Goal: Information Seeking & Learning: Learn about a topic

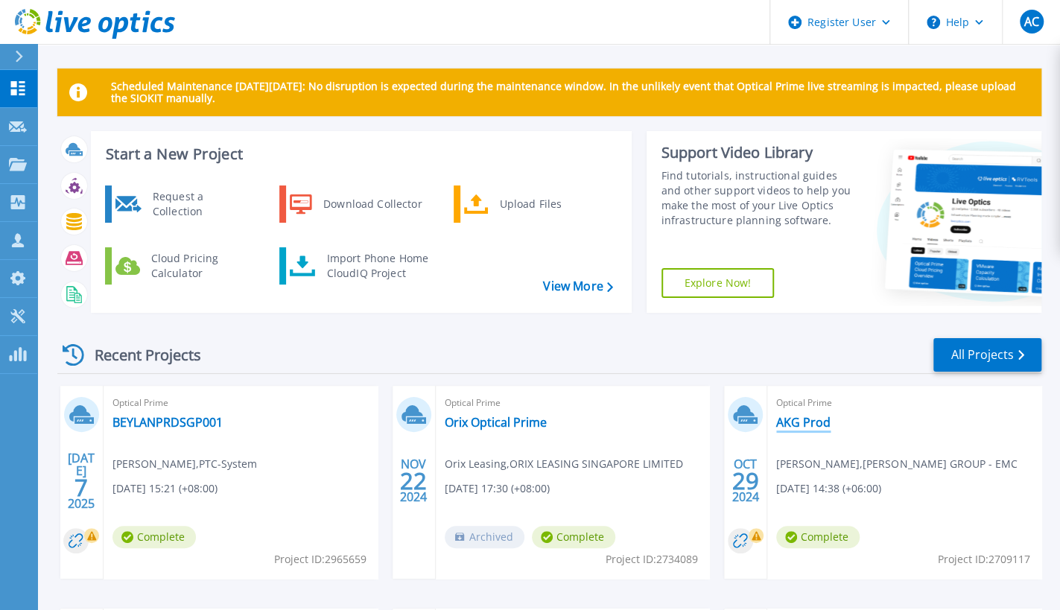
click at [791, 424] on link "AKG Prod" at bounding box center [803, 422] width 54 height 15
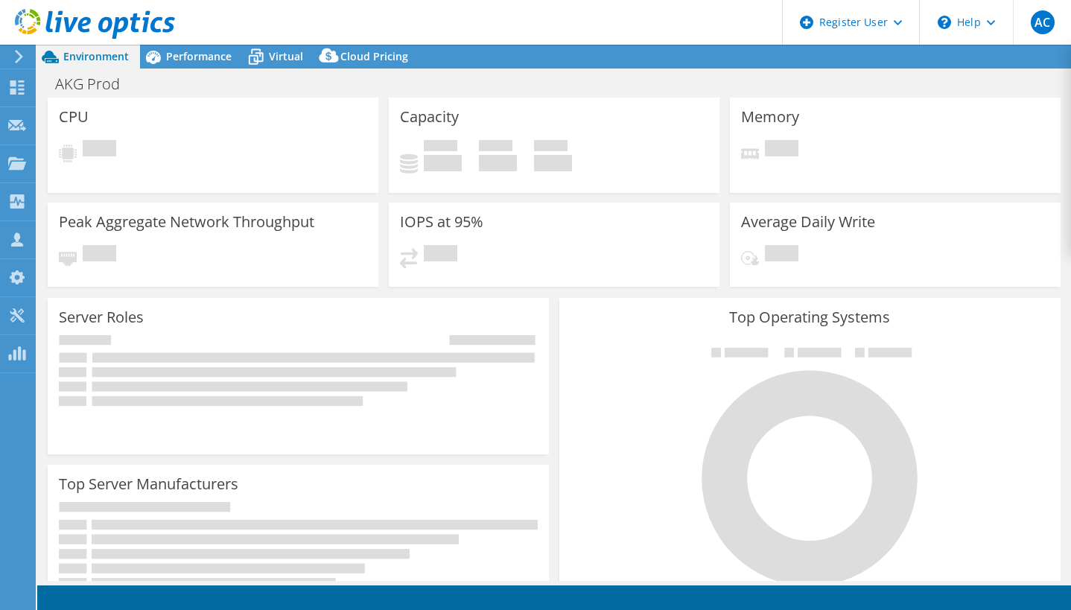
select select "USD"
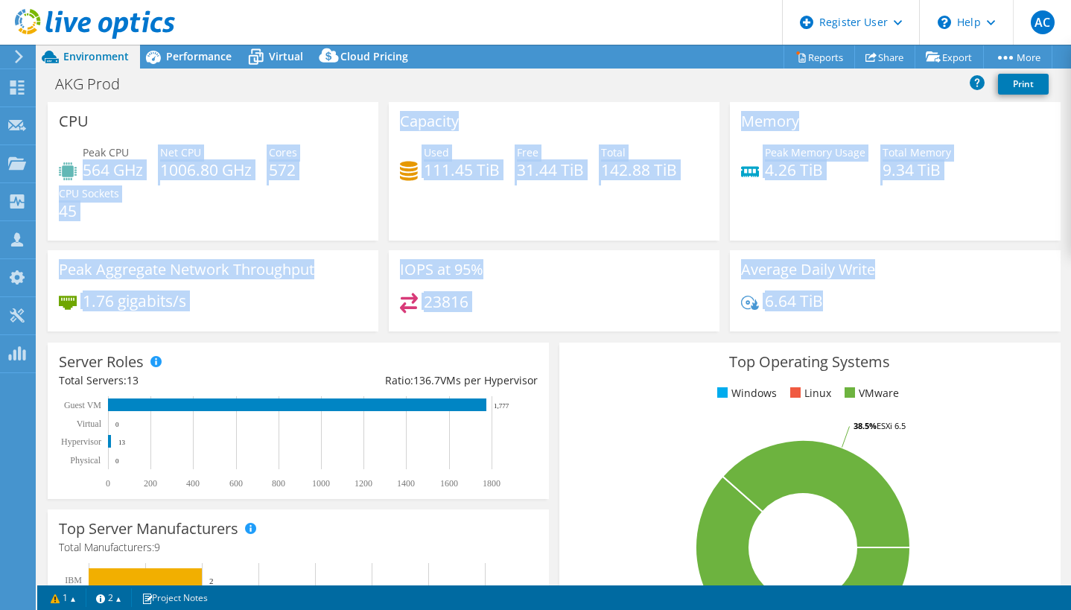
drag, startPoint x: 84, startPoint y: 171, endPoint x: 887, endPoint y: 298, distance: 813.0
click at [887, 298] on div "CPU Peak CPU 564 GHz Net CPU 1006.80 GHz Cores 572 CPU Sockets 45 Capacity Used…" at bounding box center [553, 221] width 1023 height 239
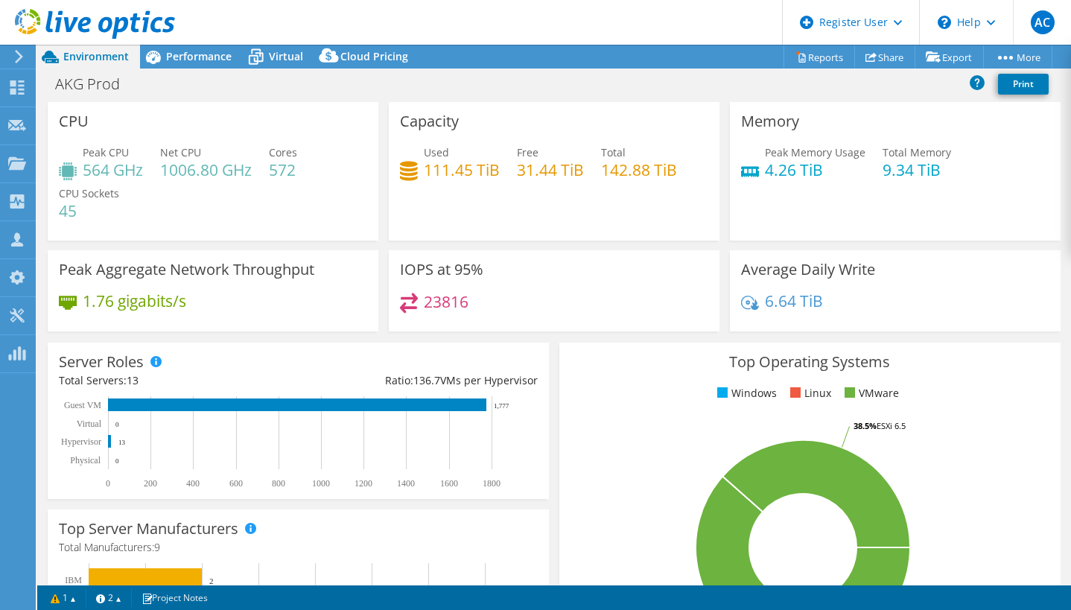
click at [912, 300] on div "6.64 TiB" at bounding box center [895, 308] width 308 height 31
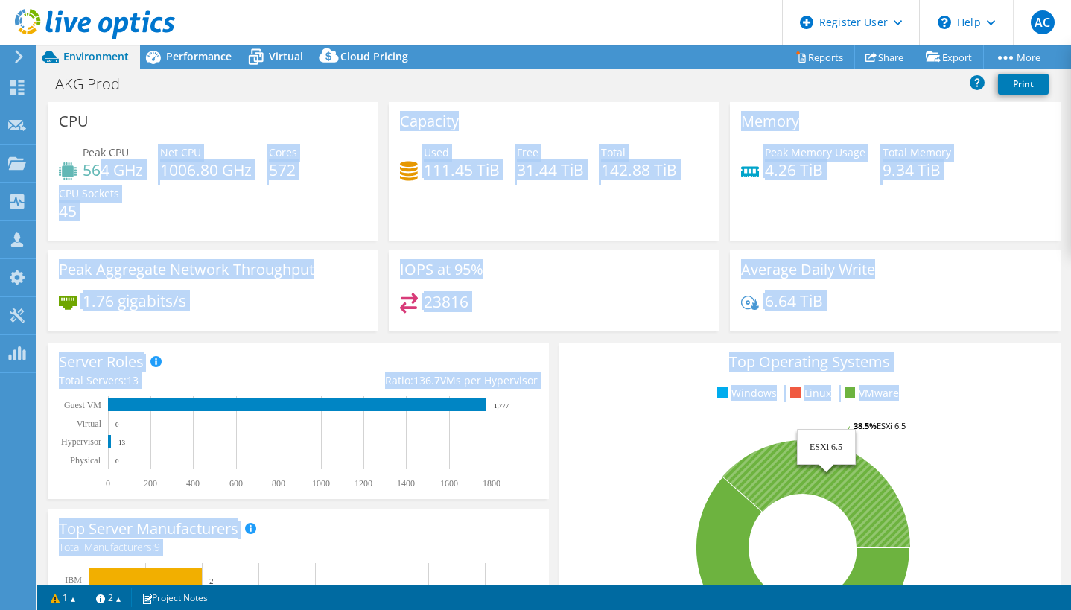
drag, startPoint x: 103, startPoint y: 171, endPoint x: 888, endPoint y: 425, distance: 825.4
click at [888, 425] on section "CPU Peak CPU 564 GHz Net CPU 1006.80 GHz Cores 572 CPU Sockets 45 Capacity Used…" at bounding box center [554, 556] width 1034 height 909
click at [540, 194] on div "Capacity Used 111.45 TiB Free 31.44 TiB Total 142.88 TiB" at bounding box center [554, 171] width 331 height 139
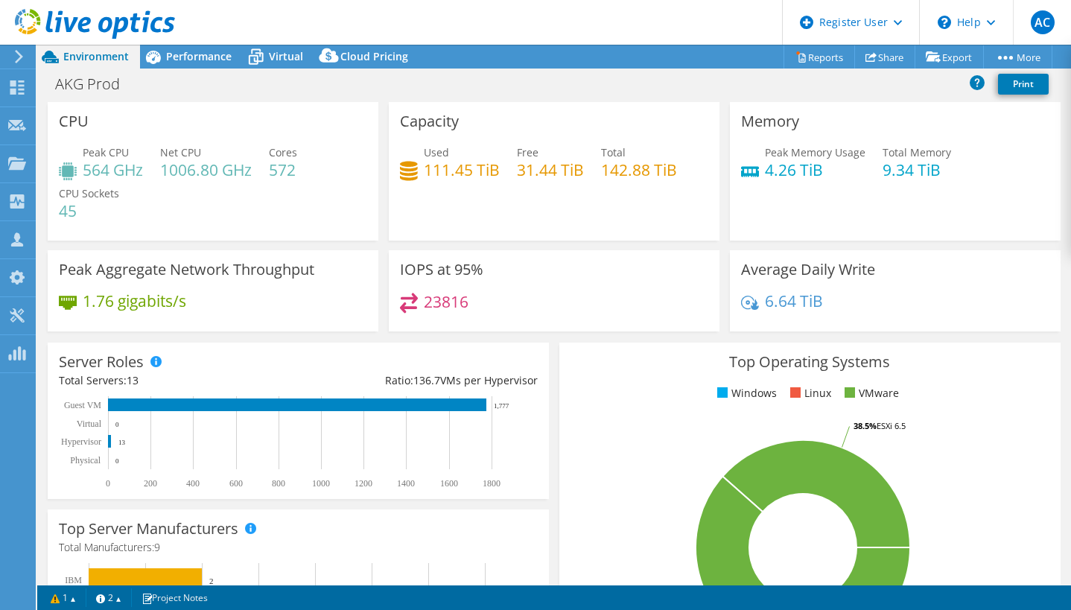
click at [86, 154] on span "Peak CPU" at bounding box center [106, 152] width 46 height 14
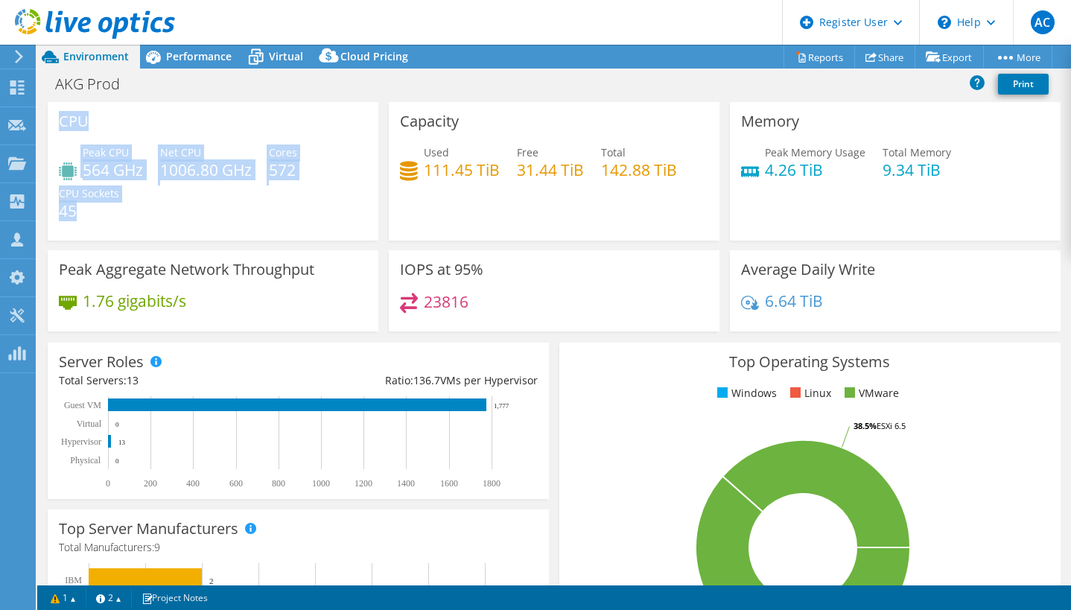
drag, startPoint x: 58, startPoint y: 121, endPoint x: 111, endPoint y: 223, distance: 114.9
click at [111, 223] on div "CPU Peak CPU 564 GHz Net CPU 1006.80 GHz Cores 572 CPU Sockets 45" at bounding box center [213, 171] width 331 height 139
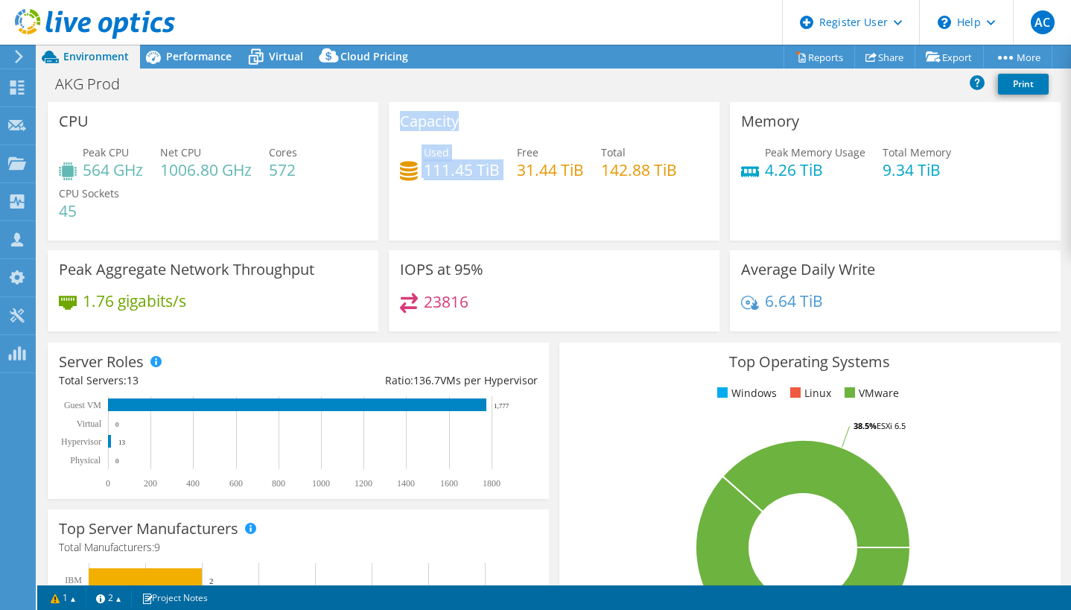
drag, startPoint x: 397, startPoint y: 120, endPoint x: 420, endPoint y: 209, distance: 92.3
click at [420, 209] on div "Capacity Used 111.45 TiB Free 31.44 TiB Total 142.88 TiB" at bounding box center [554, 171] width 331 height 139
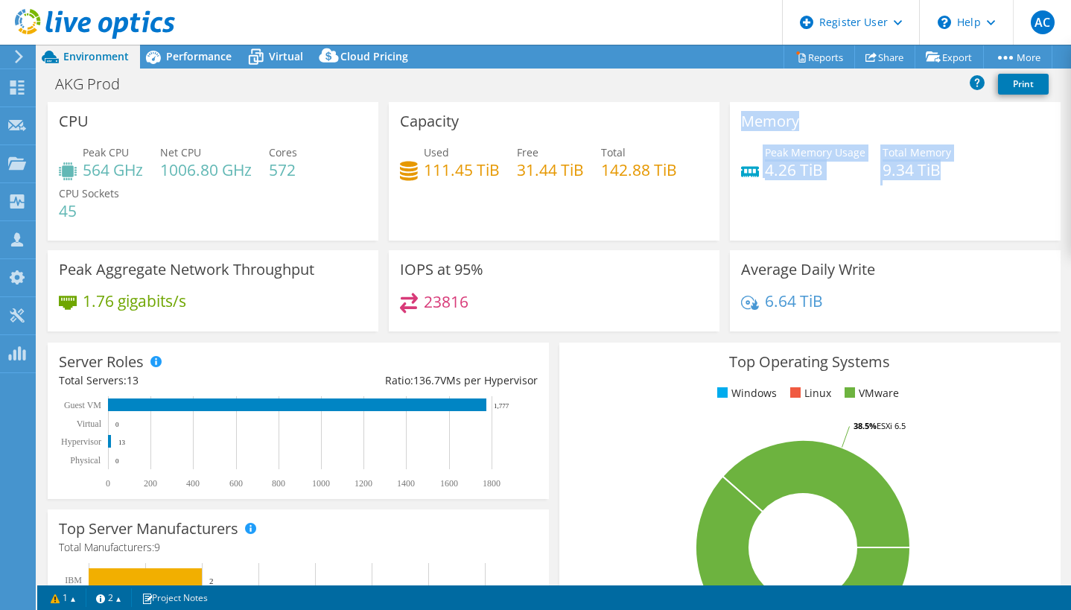
drag, startPoint x: 737, startPoint y: 121, endPoint x: 935, endPoint y: 184, distance: 207.1
click at [935, 184] on div "Memory Peak Memory Usage 4.26 TiB Total Memory 9.34 TiB" at bounding box center [895, 171] width 331 height 139
click at [866, 203] on div "Memory Peak Memory Usage 4.26 TiB Total Memory 9.34 TiB" at bounding box center [895, 171] width 331 height 139
drag, startPoint x: 837, startPoint y: 175, endPoint x: 751, endPoint y: 174, distance: 86.4
click at [751, 174] on div "Peak Memory Usage 4.26 TiB" at bounding box center [803, 162] width 124 height 34
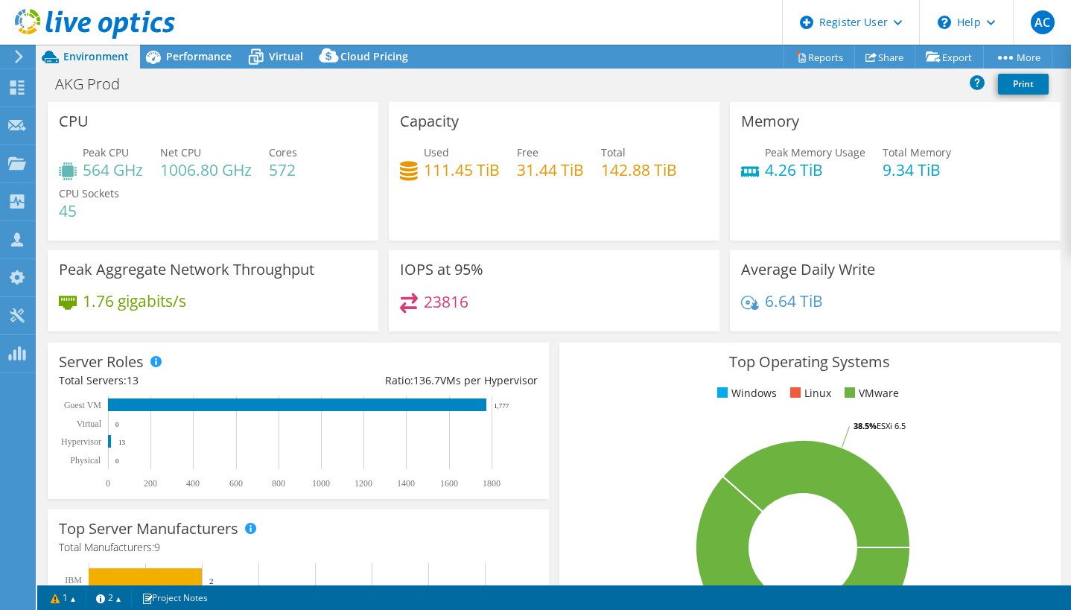
click at [775, 203] on div "Memory Peak Memory Usage 4.26 TiB Total Memory 9.34 TiB" at bounding box center [895, 171] width 331 height 139
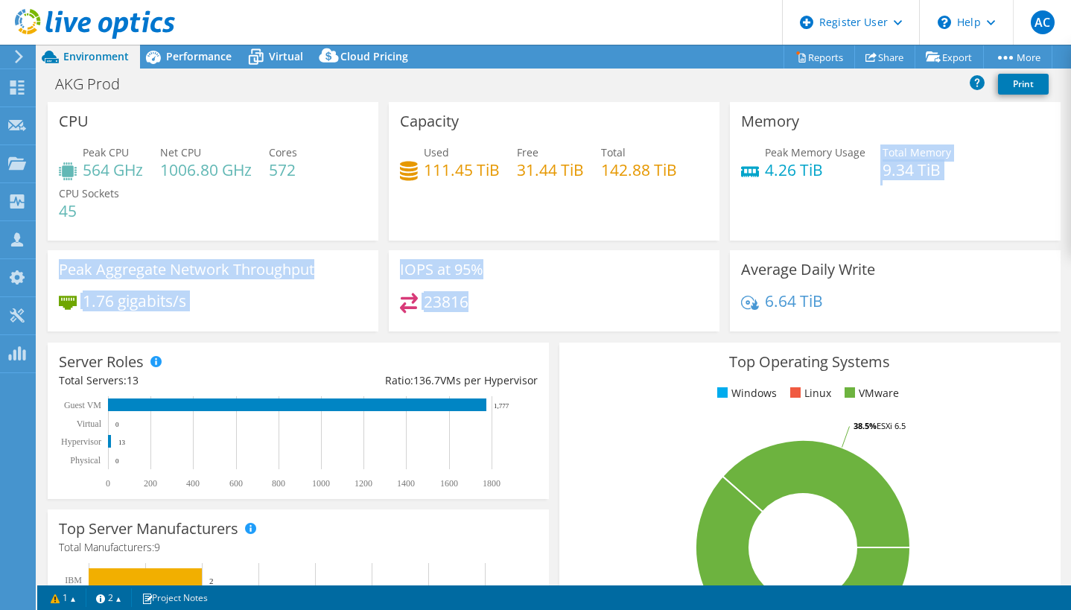
drag, startPoint x: 775, startPoint y: 203, endPoint x: 552, endPoint y: 305, distance: 245.0
click at [552, 305] on div "CPU Peak CPU 564 GHz Net CPU 1006.80 GHz Cores 572 CPU Sockets 45 Capacity Used…" at bounding box center [553, 221] width 1023 height 239
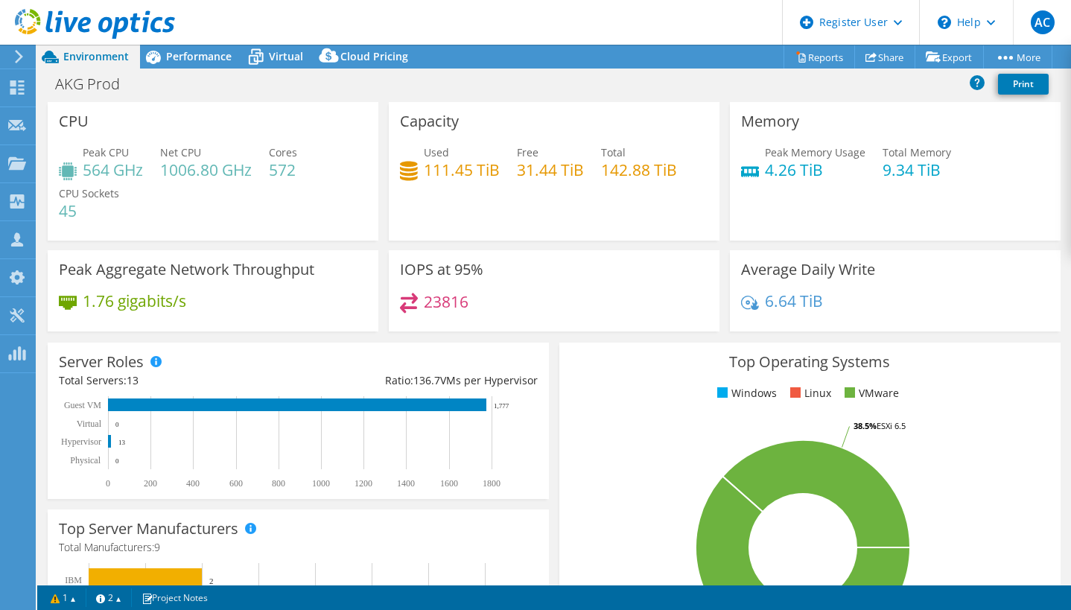
click at [552, 305] on div "23816" at bounding box center [554, 309] width 308 height 32
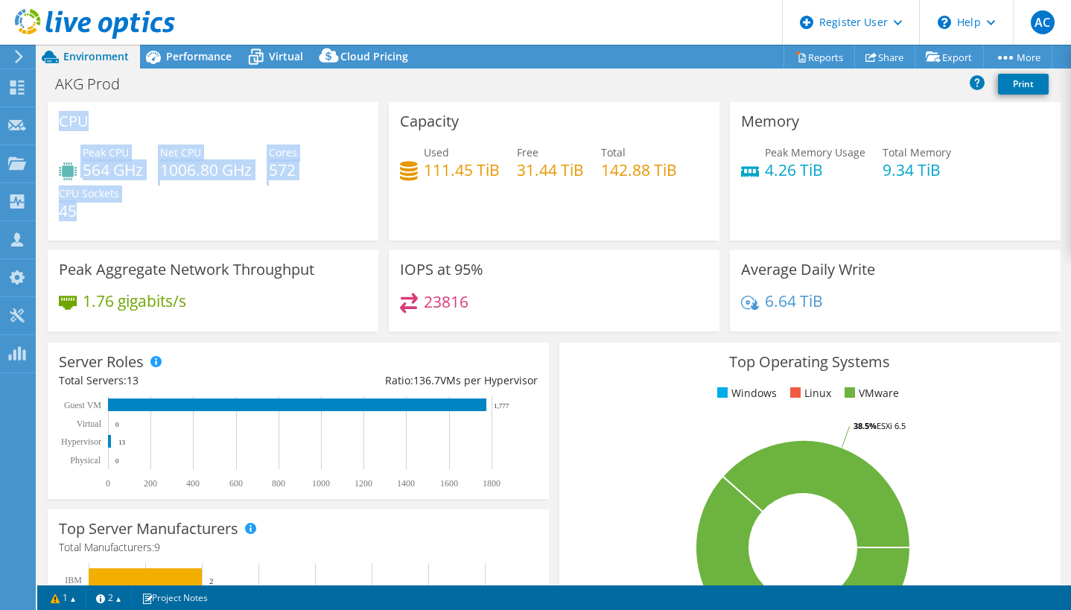
drag, startPoint x: 60, startPoint y: 121, endPoint x: 78, endPoint y: 211, distance: 91.3
click at [78, 211] on div "CPU Peak CPU 564 GHz Net CPU 1006.80 GHz Cores 572 CPU Sockets 45" at bounding box center [213, 171] width 331 height 139
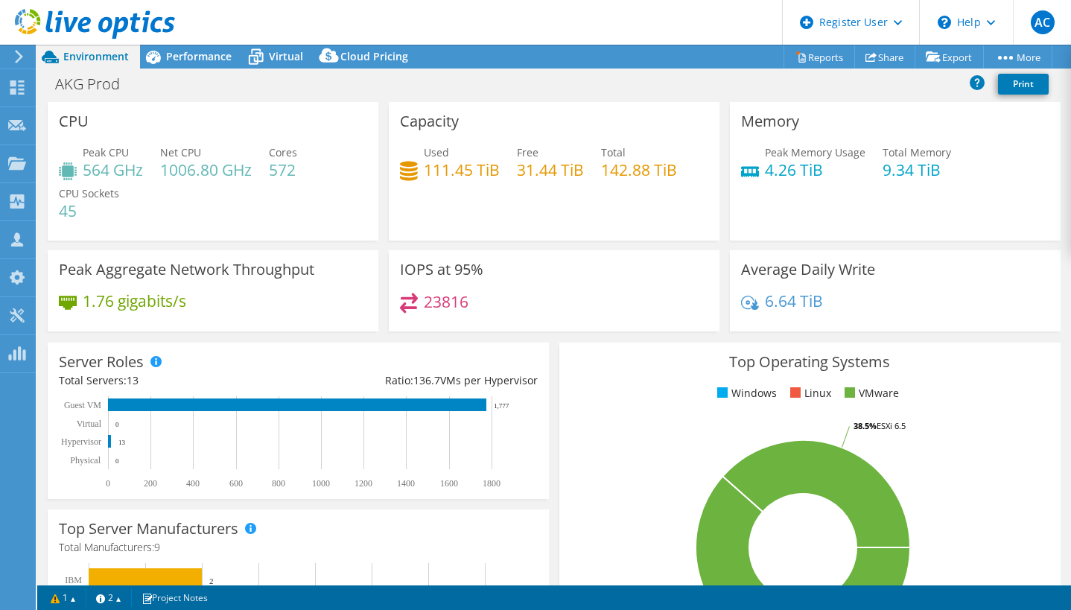
click at [104, 219] on div "Peak CPU 564 GHz Net CPU 1006.80 GHz Cores 572 CPU Sockets 45" at bounding box center [213, 189] width 308 height 89
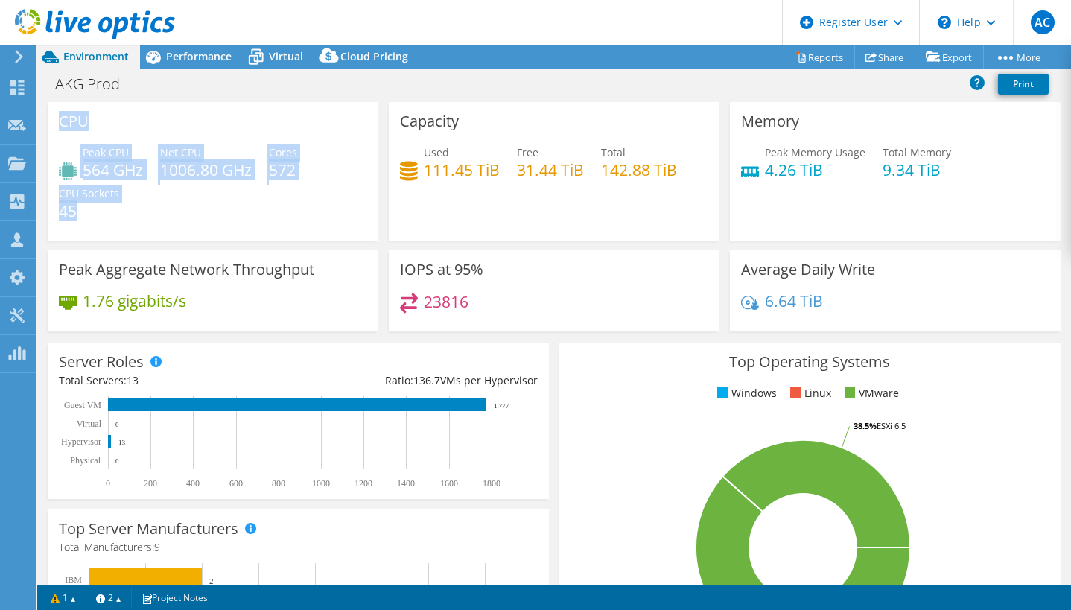
drag, startPoint x: 60, startPoint y: 118, endPoint x: 76, endPoint y: 211, distance: 94.5
click at [76, 211] on div "CPU Peak CPU 564 GHz Net CPU 1006.80 GHz Cores 572 CPU Sockets 45" at bounding box center [213, 171] width 331 height 139
click at [94, 215] on h4 "45" at bounding box center [89, 211] width 60 height 16
drag, startPoint x: 61, startPoint y: 121, endPoint x: 79, endPoint y: 217, distance: 97.7
click at [79, 217] on div "CPU Peak CPU 564 GHz Net CPU 1006.80 GHz Cores 572 CPU Sockets 45" at bounding box center [213, 171] width 331 height 139
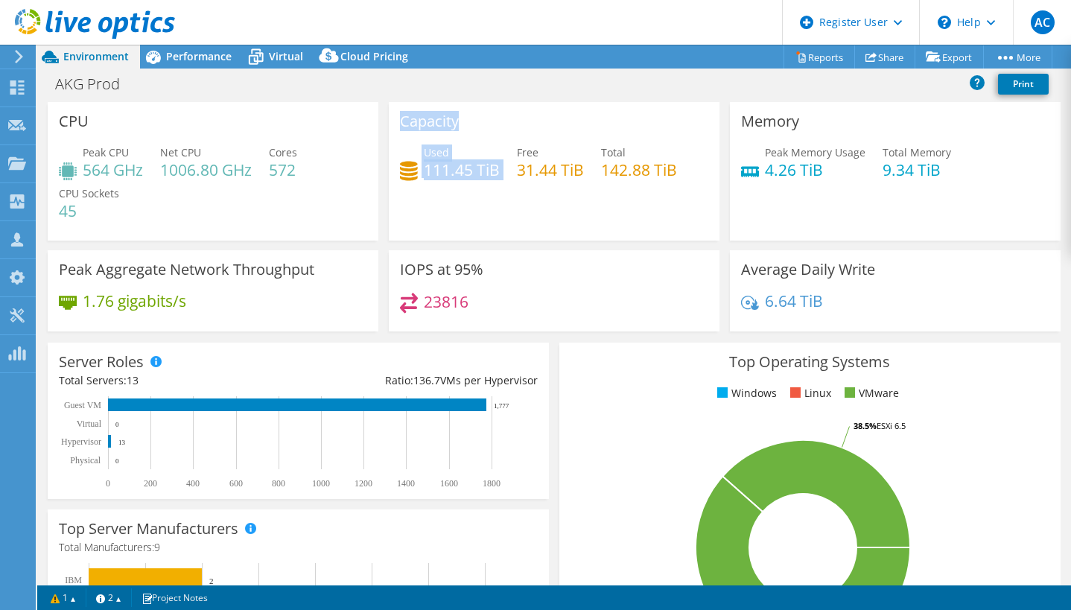
drag, startPoint x: 399, startPoint y: 122, endPoint x: 462, endPoint y: 194, distance: 96.1
click at [462, 194] on div "Capacity Used 111.45 TiB Free 31.44 TiB Total 142.88 TiB" at bounding box center [554, 171] width 331 height 139
click at [463, 202] on div "Capacity Used 111.45 TiB Free 31.44 TiB Total 142.88 TiB" at bounding box center [554, 171] width 331 height 139
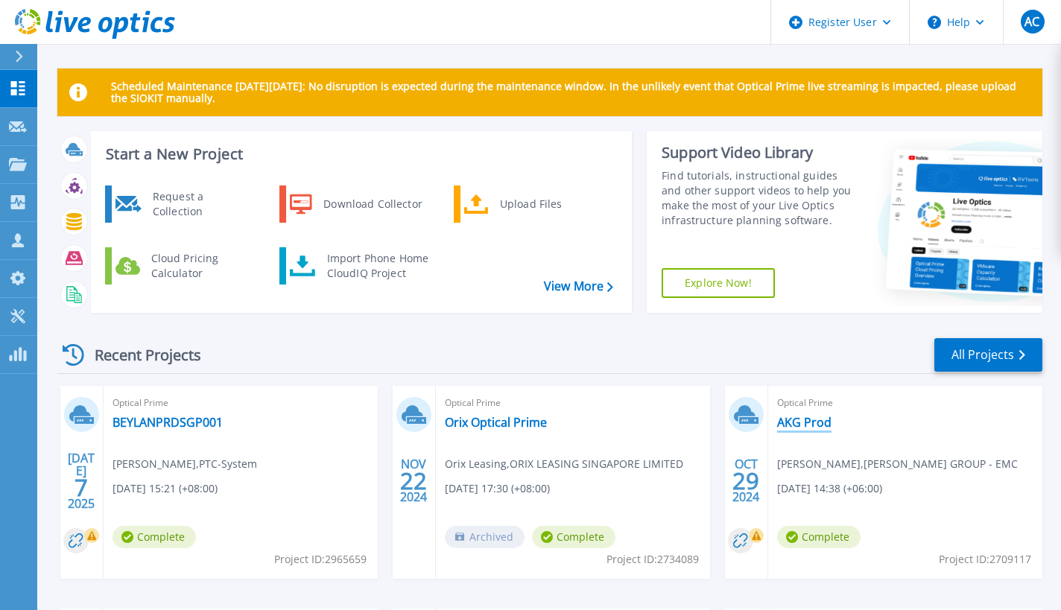
click at [816, 420] on link "AKG Prod" at bounding box center [804, 422] width 54 height 15
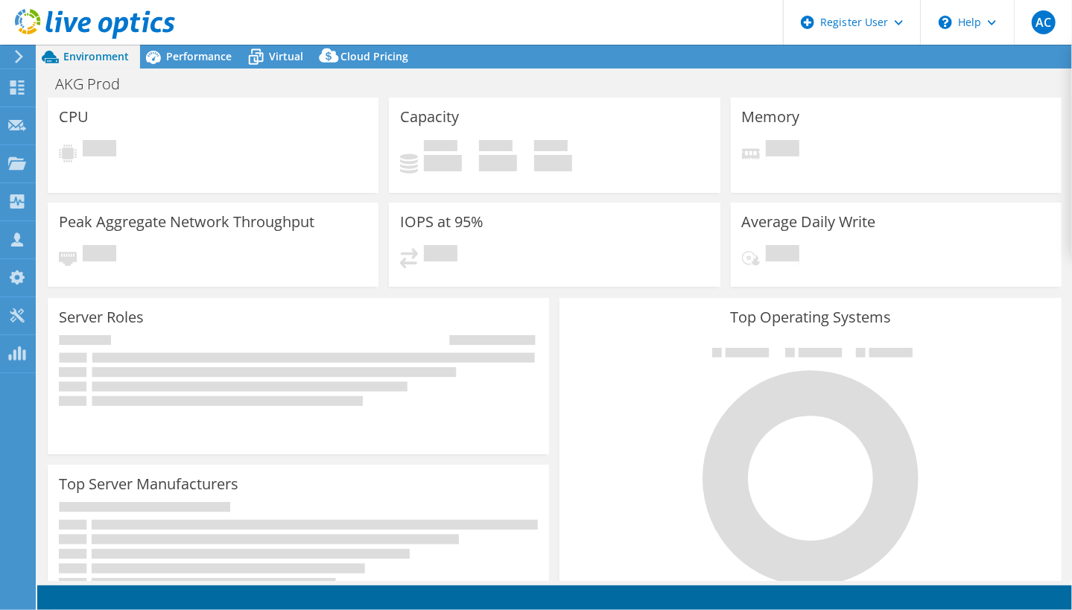
select select "USD"
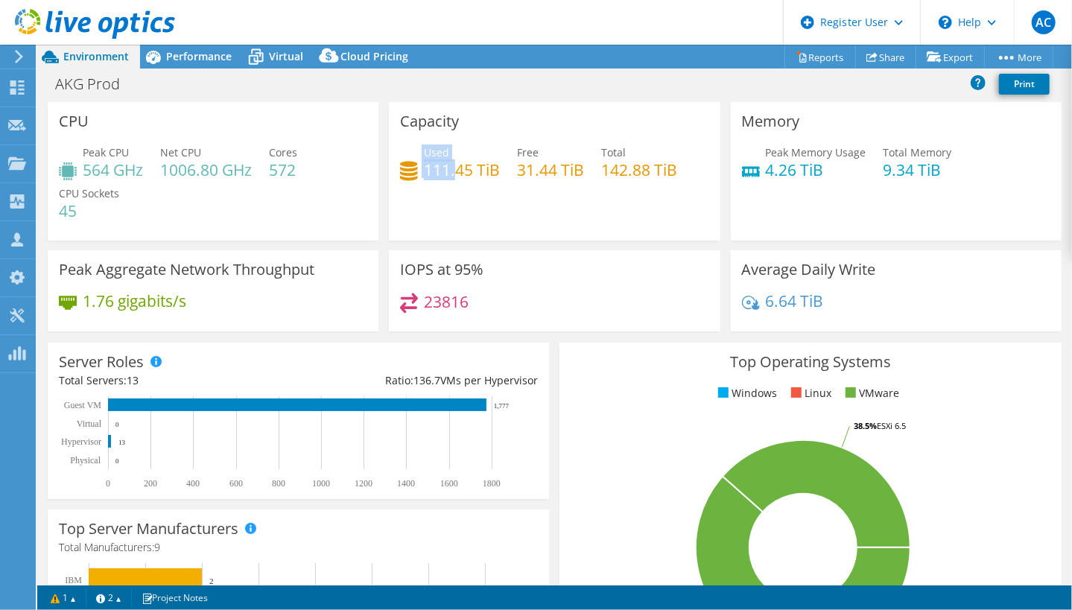
drag, startPoint x: 449, startPoint y: 167, endPoint x: 416, endPoint y: 163, distance: 33.0
click at [416, 163] on div "Used 111.45 TiB" at bounding box center [450, 162] width 100 height 34
click at [448, 177] on h4 "111.45 TiB" at bounding box center [462, 170] width 76 height 16
drag, startPoint x: 423, startPoint y: 169, endPoint x: 501, endPoint y: 168, distance: 77.5
click at [501, 168] on div "Used 111.45 TiB Free 31.44 TiB Total 142.88 TiB" at bounding box center [554, 169] width 308 height 48
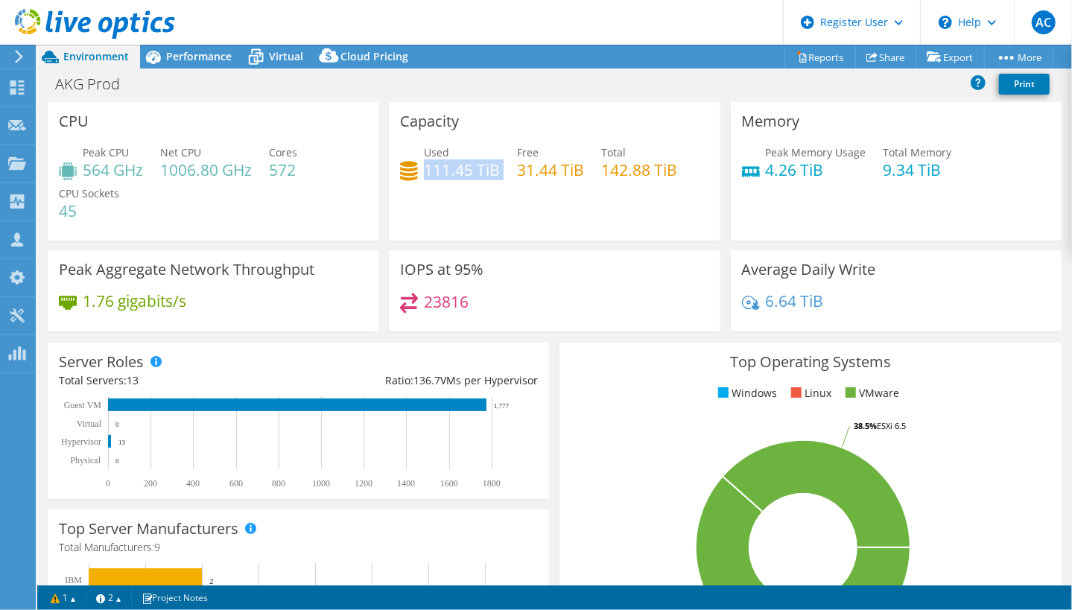
click at [425, 168] on h4 "111.45 TiB" at bounding box center [462, 170] width 76 height 16
drag, startPoint x: 422, startPoint y: 169, endPoint x: 504, endPoint y: 168, distance: 81.9
click at [504, 168] on div "Used 111.45 TiB Free 31.44 TiB Total 142.88 TiB" at bounding box center [554, 169] width 308 height 48
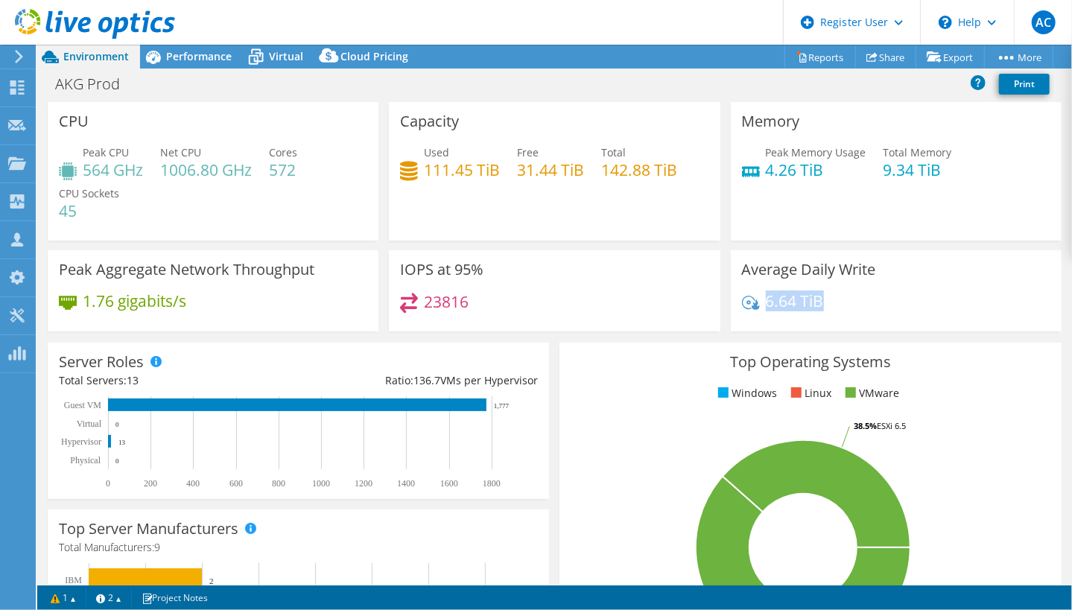
drag, startPoint x: 760, startPoint y: 299, endPoint x: 834, endPoint y: 302, distance: 73.8
click at [834, 302] on div "6.64 TiB" at bounding box center [896, 308] width 308 height 31
drag, startPoint x: 834, startPoint y: 304, endPoint x: 755, endPoint y: 297, distance: 78.5
click at [755, 297] on div "6.64 TiB" at bounding box center [896, 308] width 308 height 31
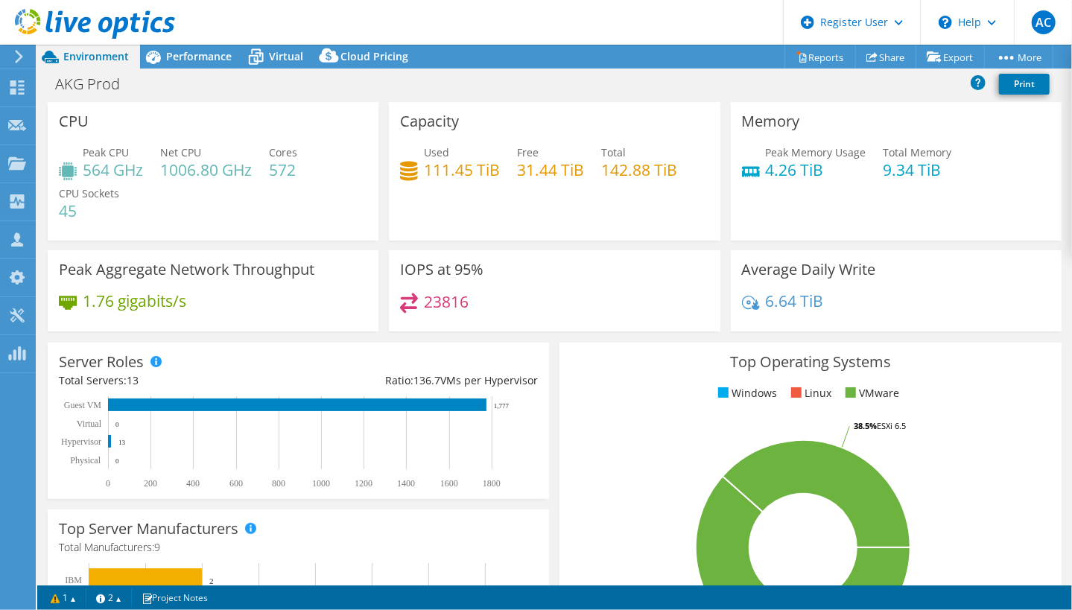
click at [834, 305] on div "6.64 TiB" at bounding box center [896, 308] width 308 height 31
drag, startPoint x: 834, startPoint y: 305, endPoint x: 758, endPoint y: 301, distance: 76.1
click at [758, 301] on div "6.64 TiB" at bounding box center [896, 308] width 308 height 31
click at [829, 304] on div "6.64 TiB" at bounding box center [896, 308] width 308 height 31
drag, startPoint x: 829, startPoint y: 304, endPoint x: 759, endPoint y: 302, distance: 70.0
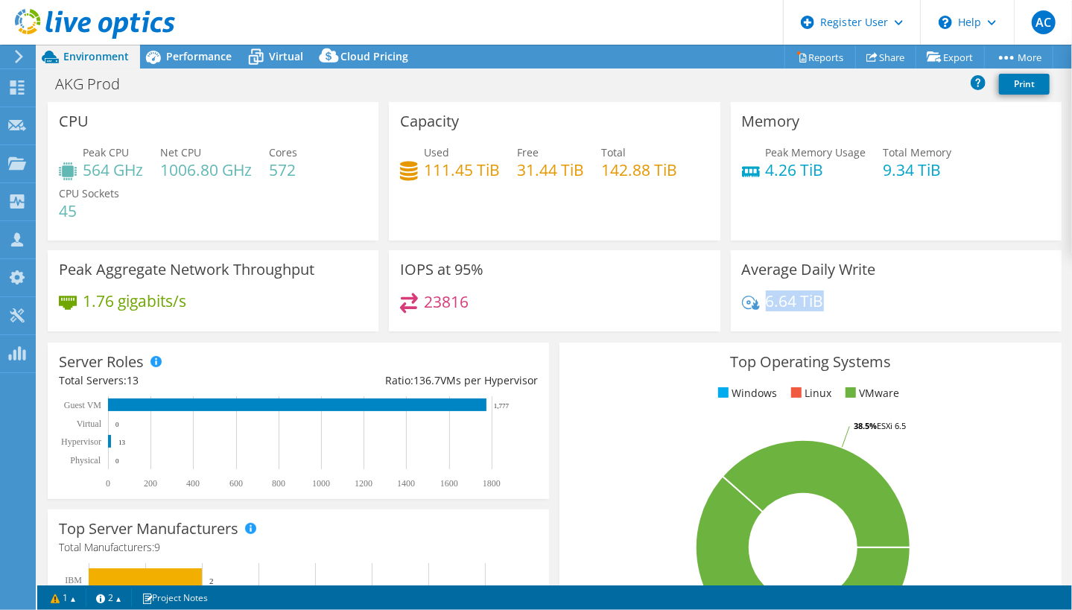
click at [759, 302] on div "6.64 TiB" at bounding box center [896, 308] width 308 height 31
click at [787, 299] on h4 "6.64 TiB" at bounding box center [795, 301] width 58 height 16
click at [822, 53] on link "Reports" at bounding box center [820, 56] width 72 height 23
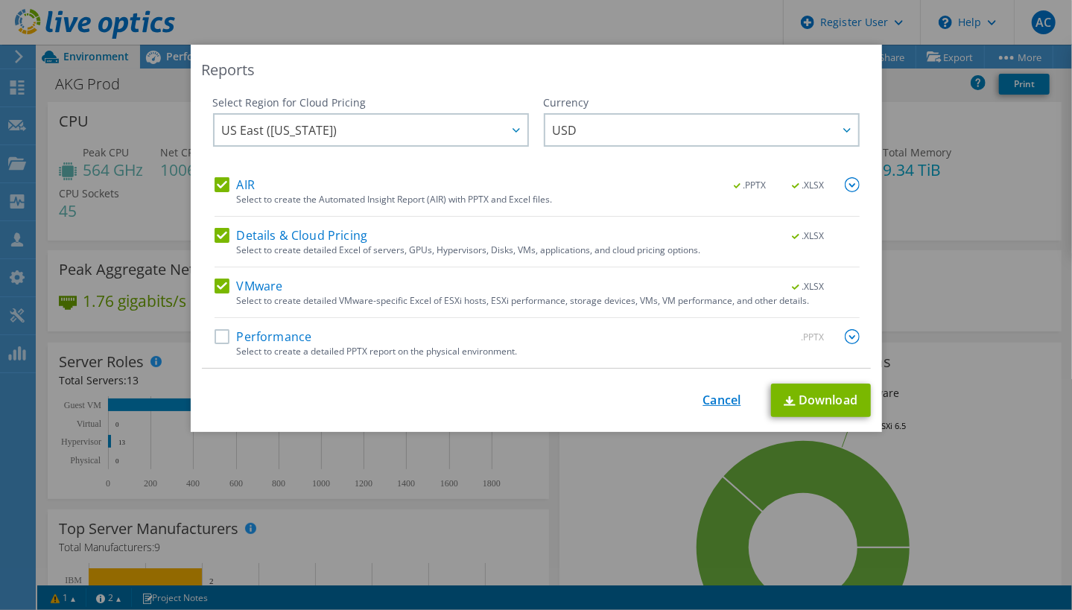
click at [718, 399] on link "Cancel" at bounding box center [722, 400] width 38 height 14
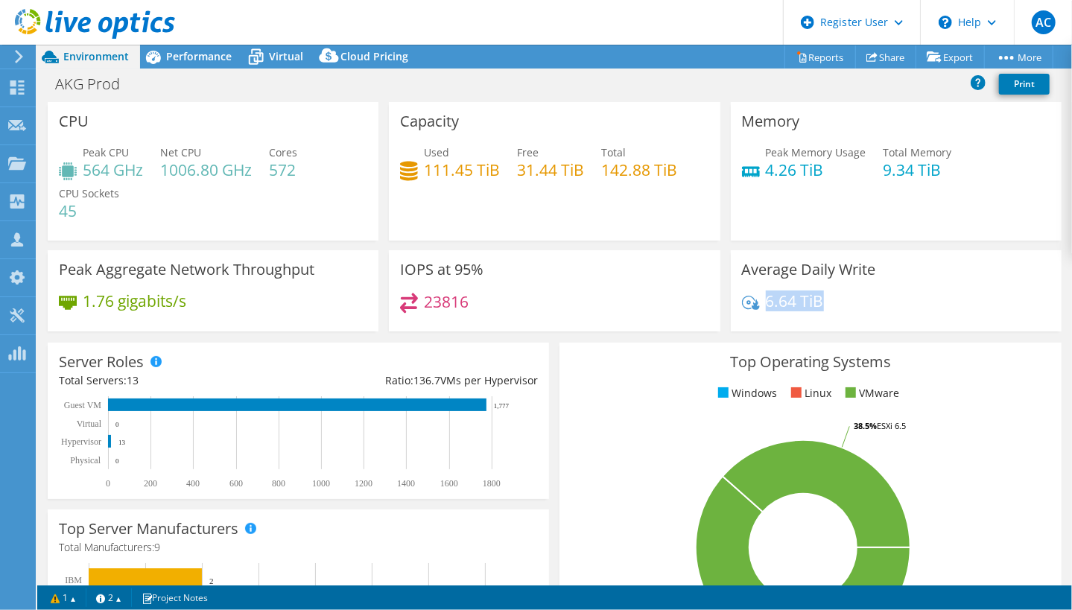
drag, startPoint x: 758, startPoint y: 297, endPoint x: 824, endPoint y: 296, distance: 65.6
click at [824, 296] on div "6.64 TiB" at bounding box center [896, 308] width 308 height 31
drag, startPoint x: 824, startPoint y: 296, endPoint x: 753, endPoint y: 299, distance: 70.8
click at [753, 299] on div "6.64 TiB" at bounding box center [896, 308] width 308 height 31
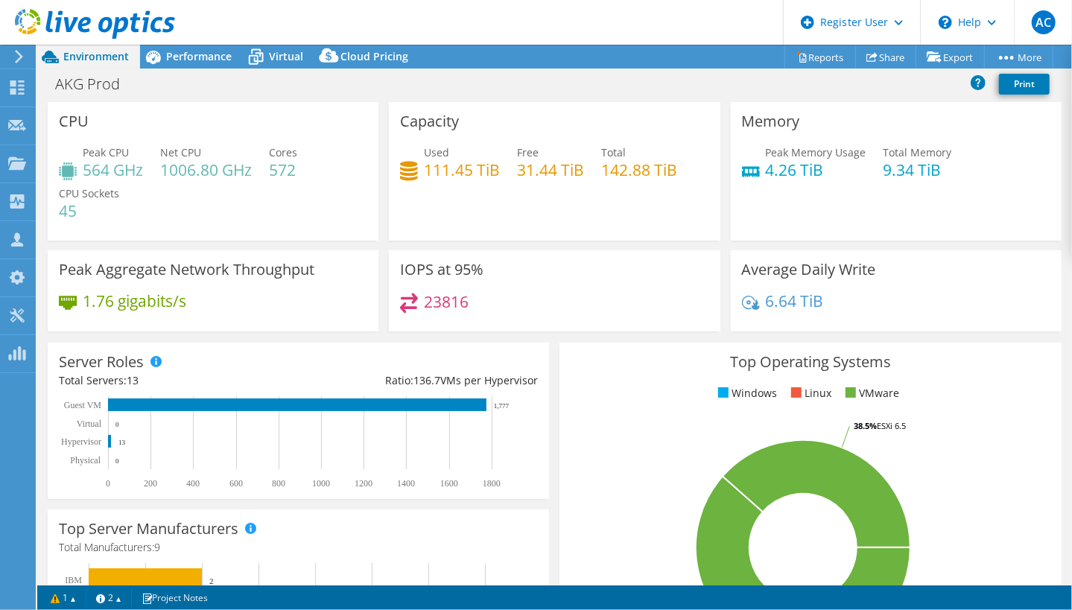
click at [659, 287] on div "IOPS at 95% 23816" at bounding box center [554, 290] width 331 height 81
click at [947, 383] on div "Top Operating Systems Windows Linux VMware 61.5% ESXi 6 38.5% ESXi 6.5" at bounding box center [809, 521] width 501 height 357
